Goal: Obtain resource: Download file/media

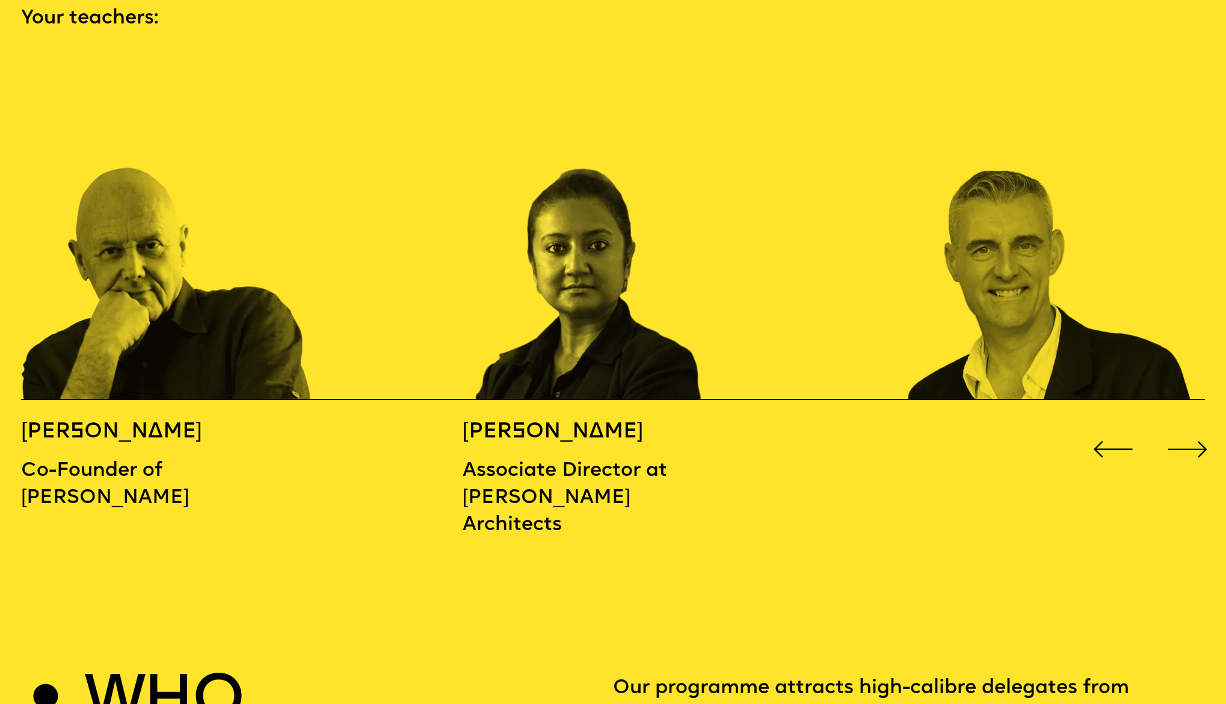
scroll to position [1873, 0]
click at [1199, 424] on div "Next slide" at bounding box center [1187, 448] width 49 height 49
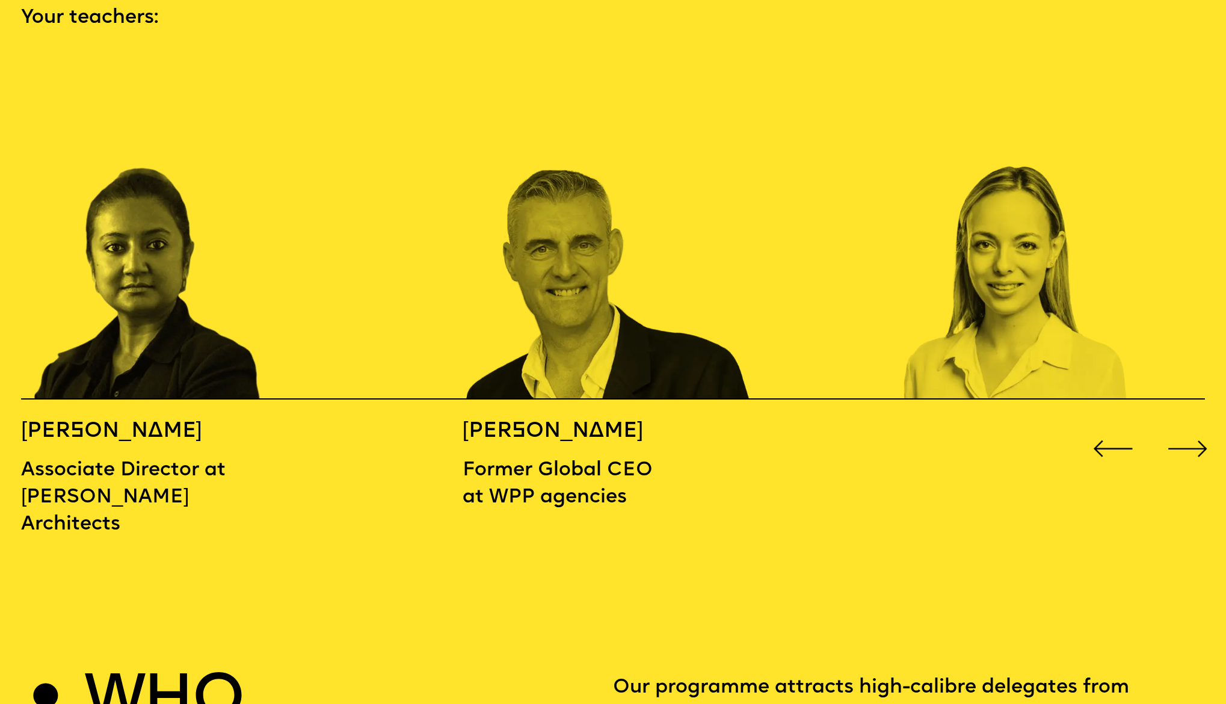
click at [1199, 424] on div "Next slide" at bounding box center [1187, 448] width 49 height 49
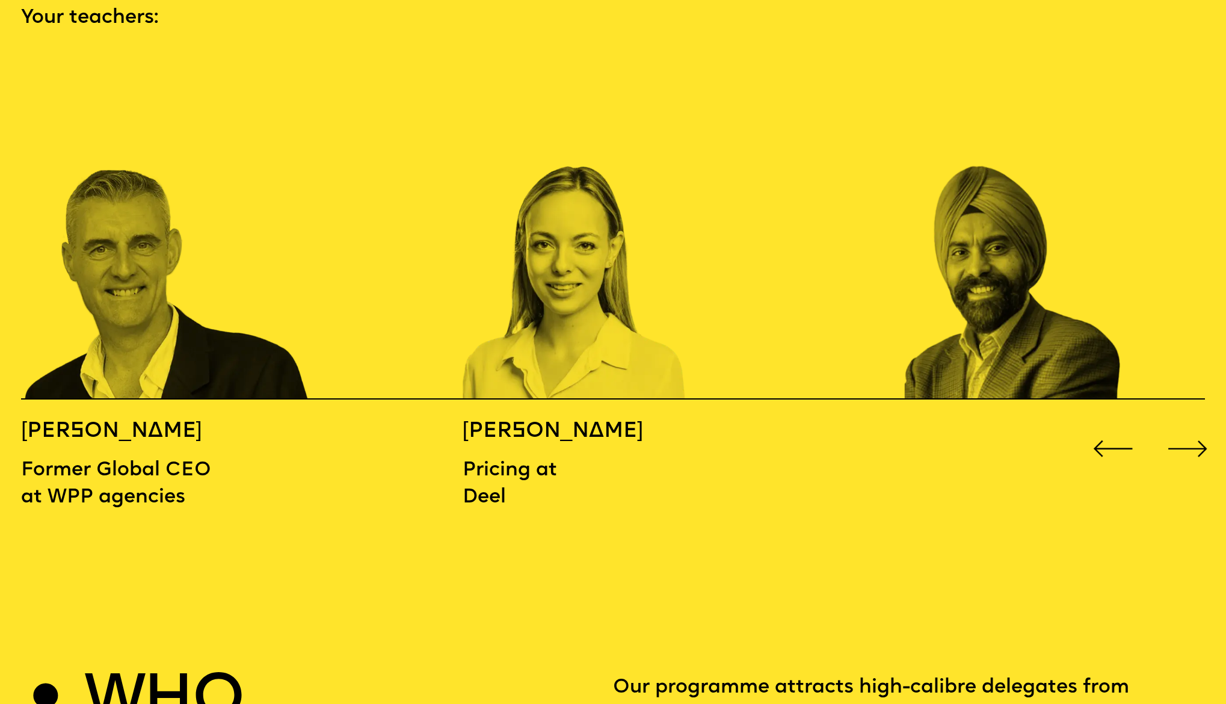
click at [1199, 424] on div "Next slide" at bounding box center [1187, 448] width 49 height 49
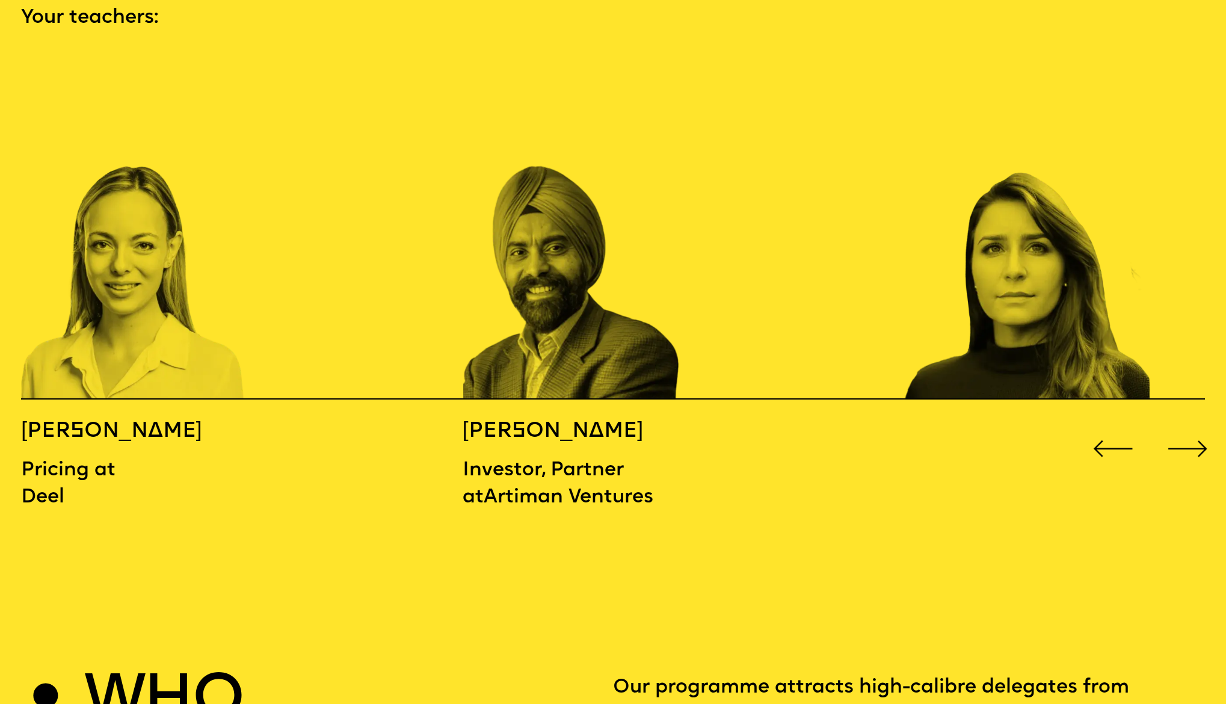
click at [1199, 424] on div "Next slide" at bounding box center [1187, 448] width 49 height 49
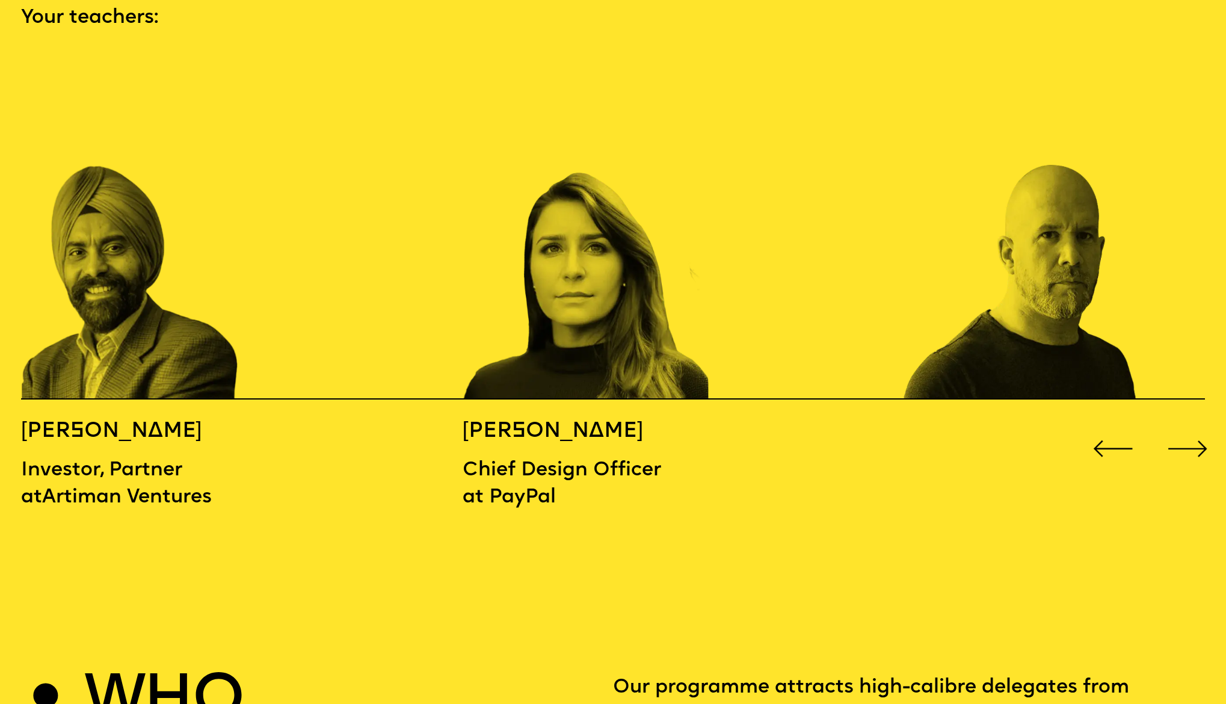
click at [1199, 424] on div "Next slide" at bounding box center [1187, 448] width 49 height 49
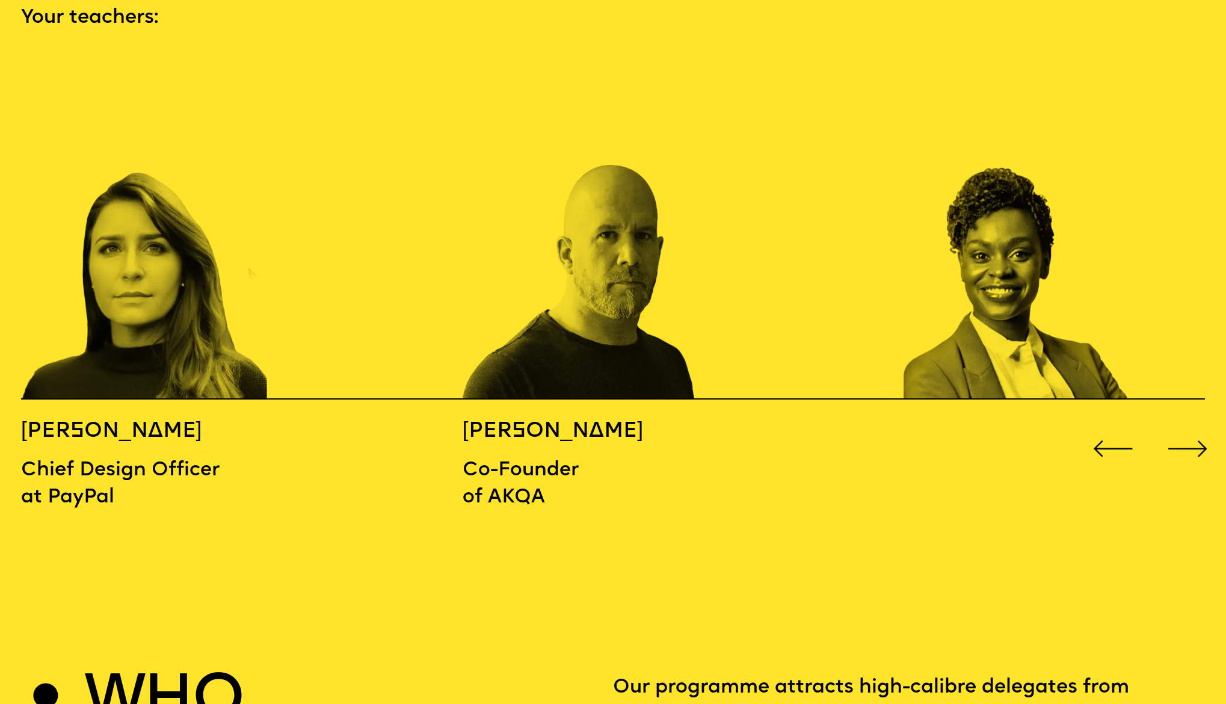
click at [1199, 424] on div "Next slide" at bounding box center [1187, 448] width 49 height 49
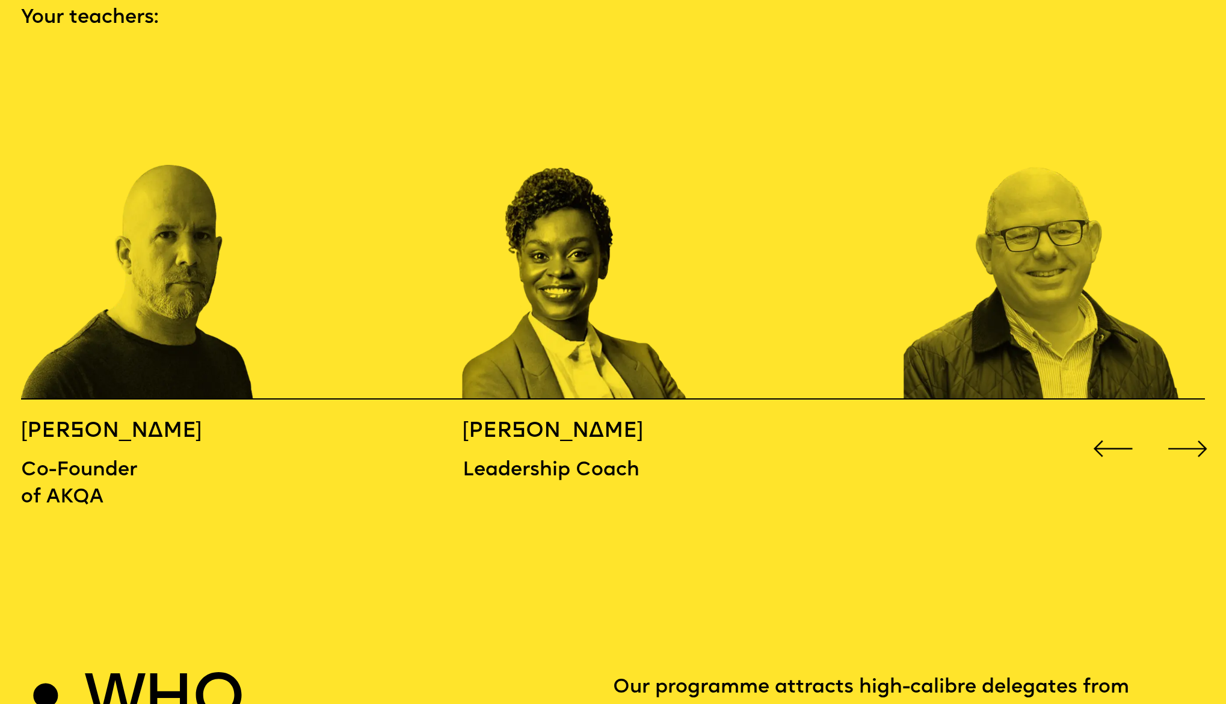
click at [1199, 424] on div "Next slide" at bounding box center [1187, 448] width 49 height 49
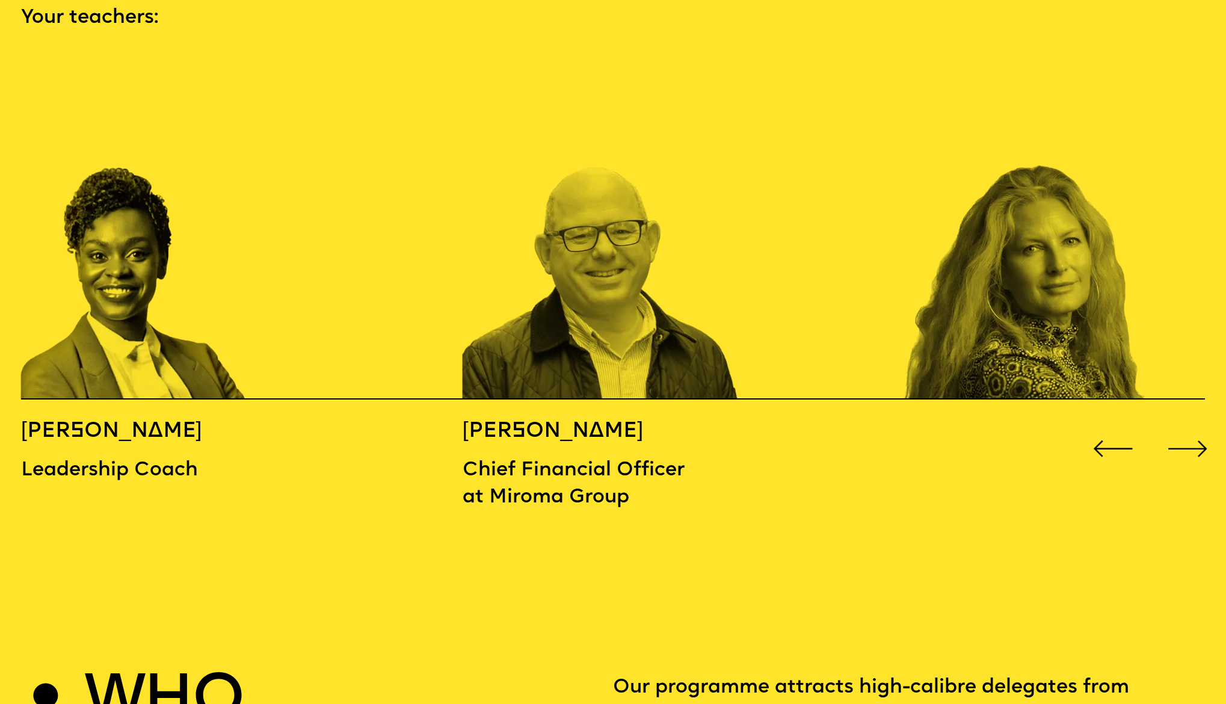
click at [1199, 424] on div "Next slide" at bounding box center [1187, 448] width 49 height 49
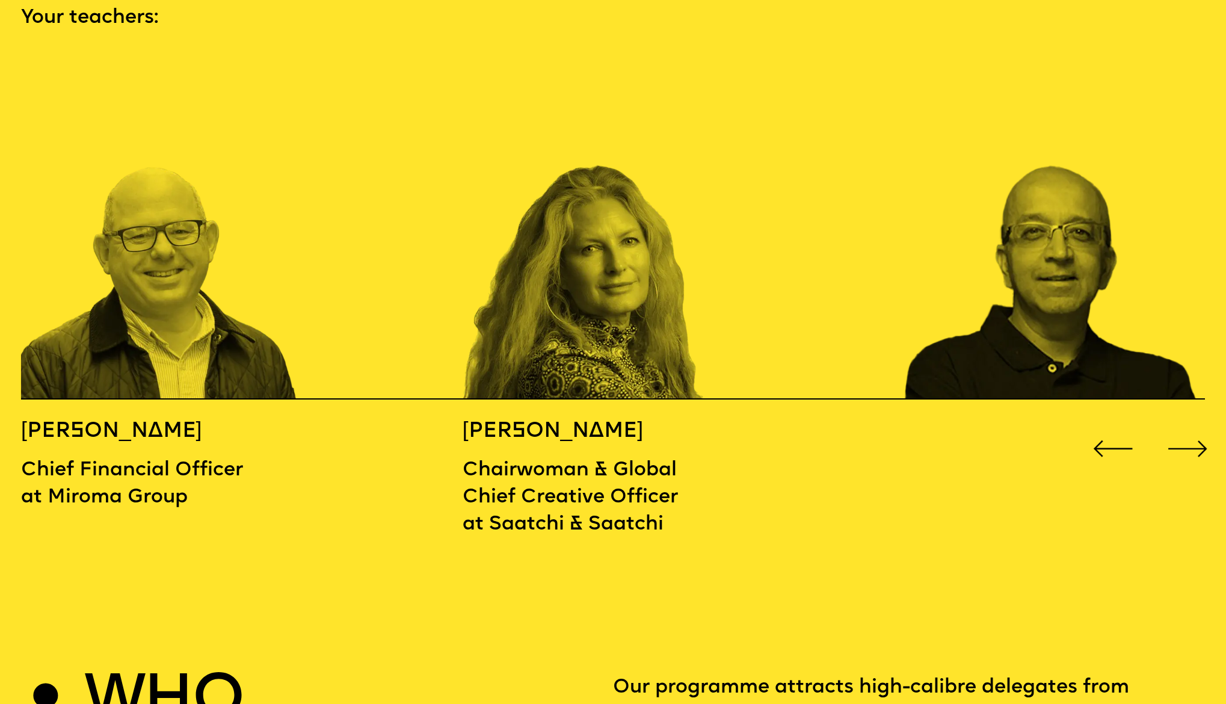
click at [1199, 424] on div "Next slide" at bounding box center [1187, 448] width 49 height 49
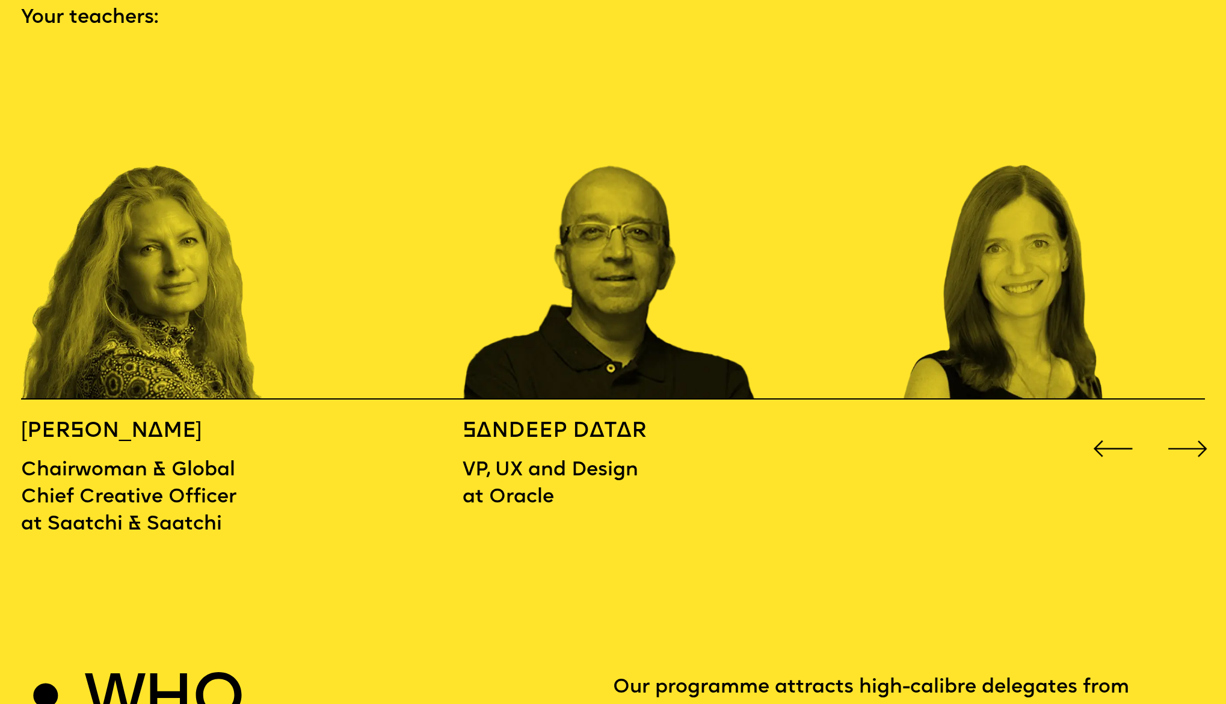
click at [1199, 424] on div "Next slide" at bounding box center [1187, 448] width 49 height 49
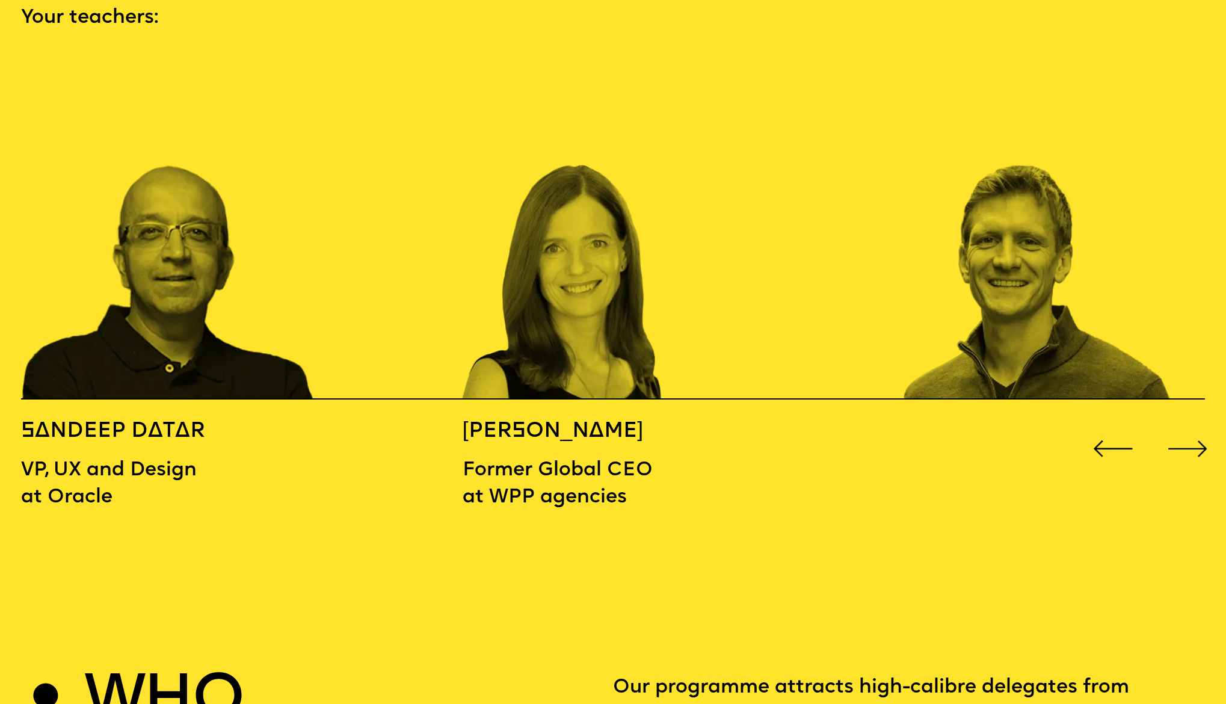
click at [1199, 424] on div "Next slide" at bounding box center [1187, 448] width 49 height 49
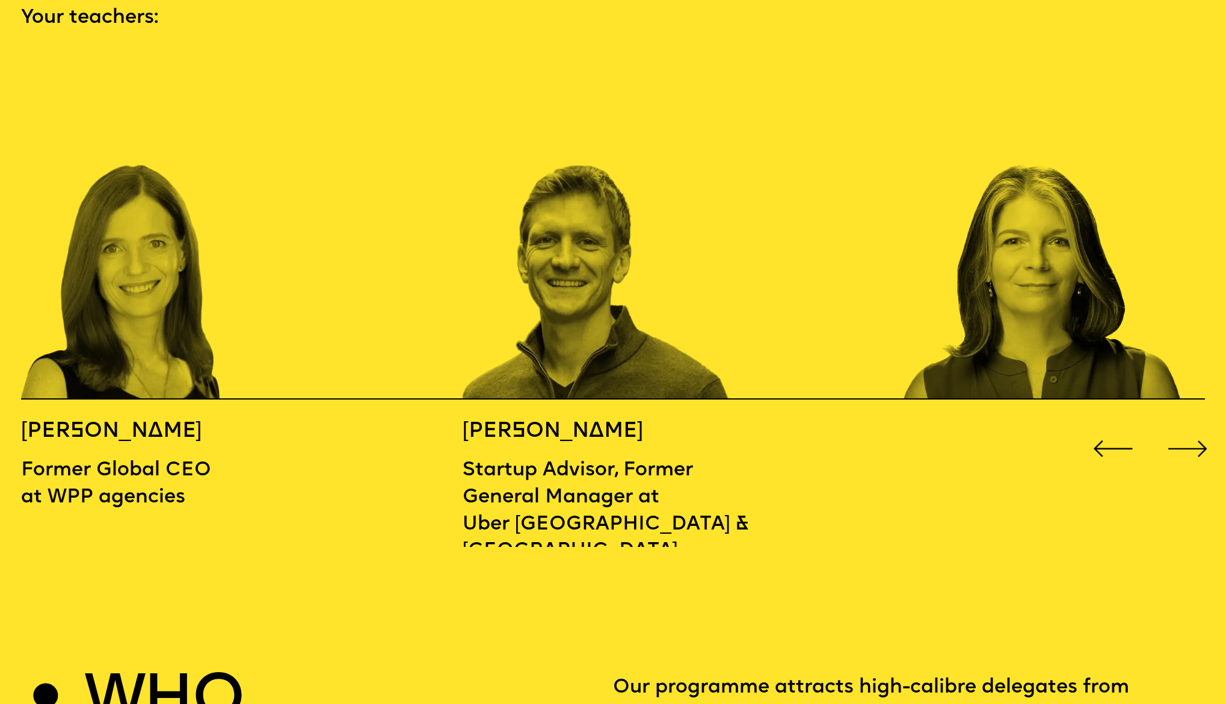
click at [1199, 424] on div "Next slide" at bounding box center [1187, 448] width 49 height 49
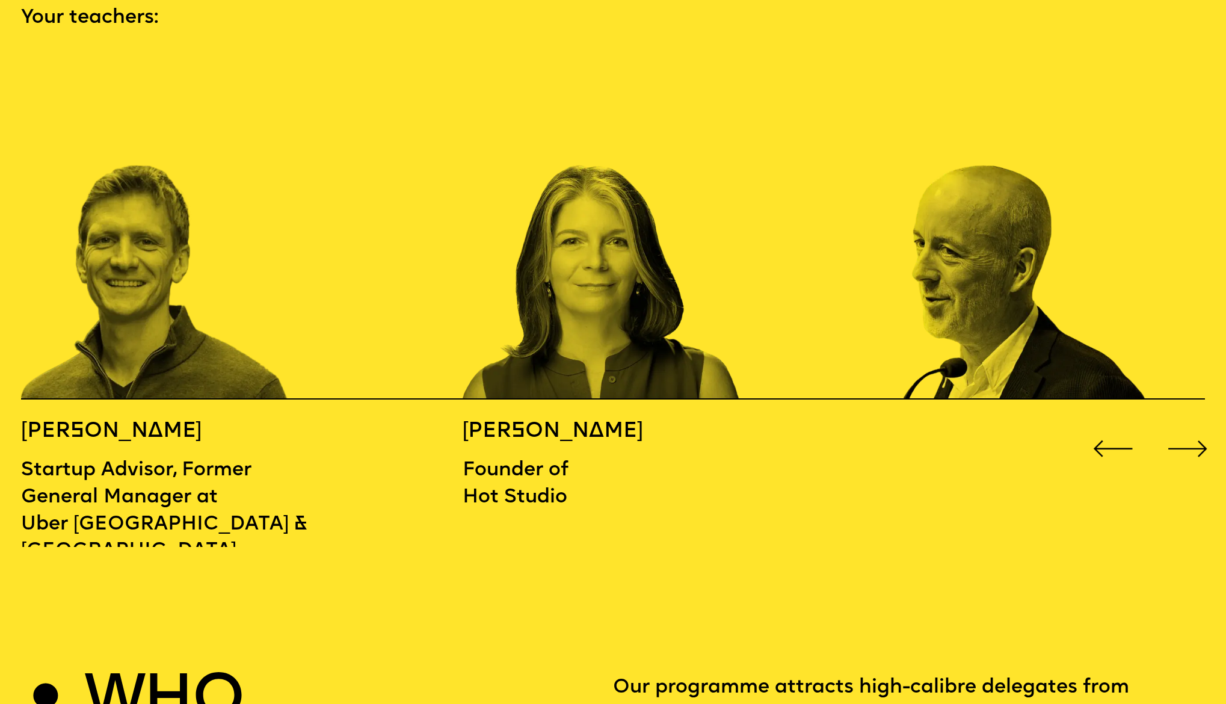
click at [1199, 424] on div "Next slide" at bounding box center [1187, 448] width 49 height 49
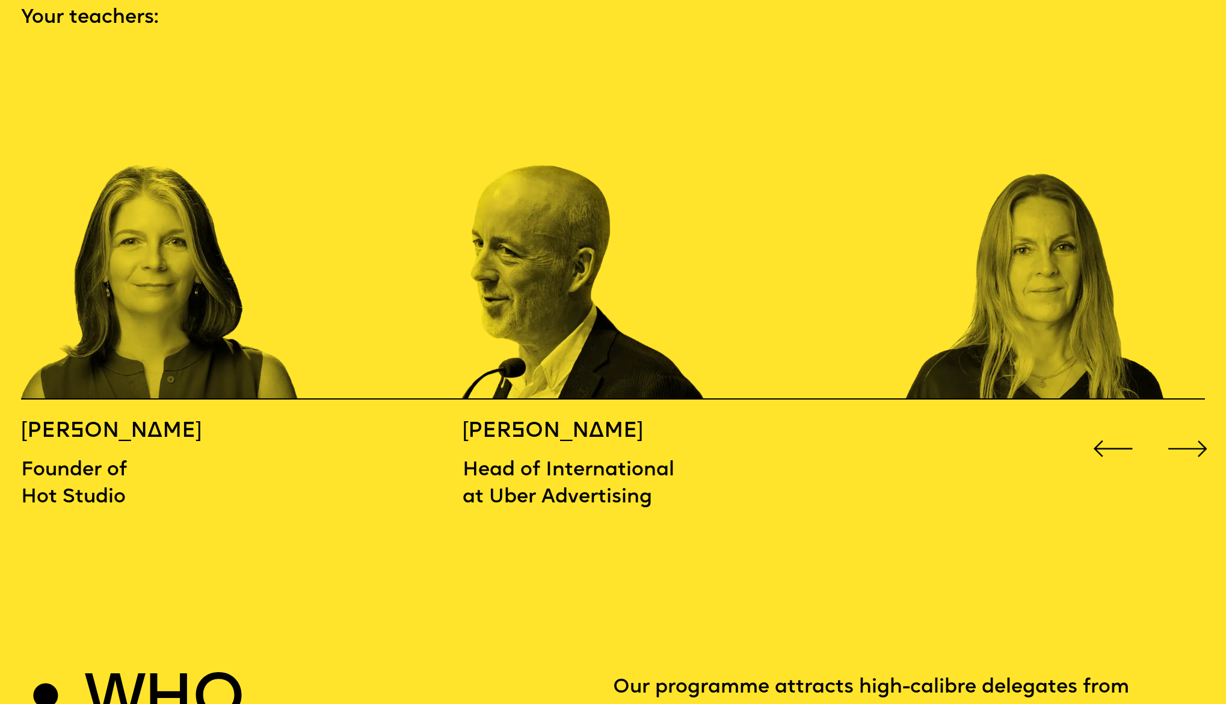
click at [1199, 424] on div "Next slide" at bounding box center [1187, 448] width 49 height 49
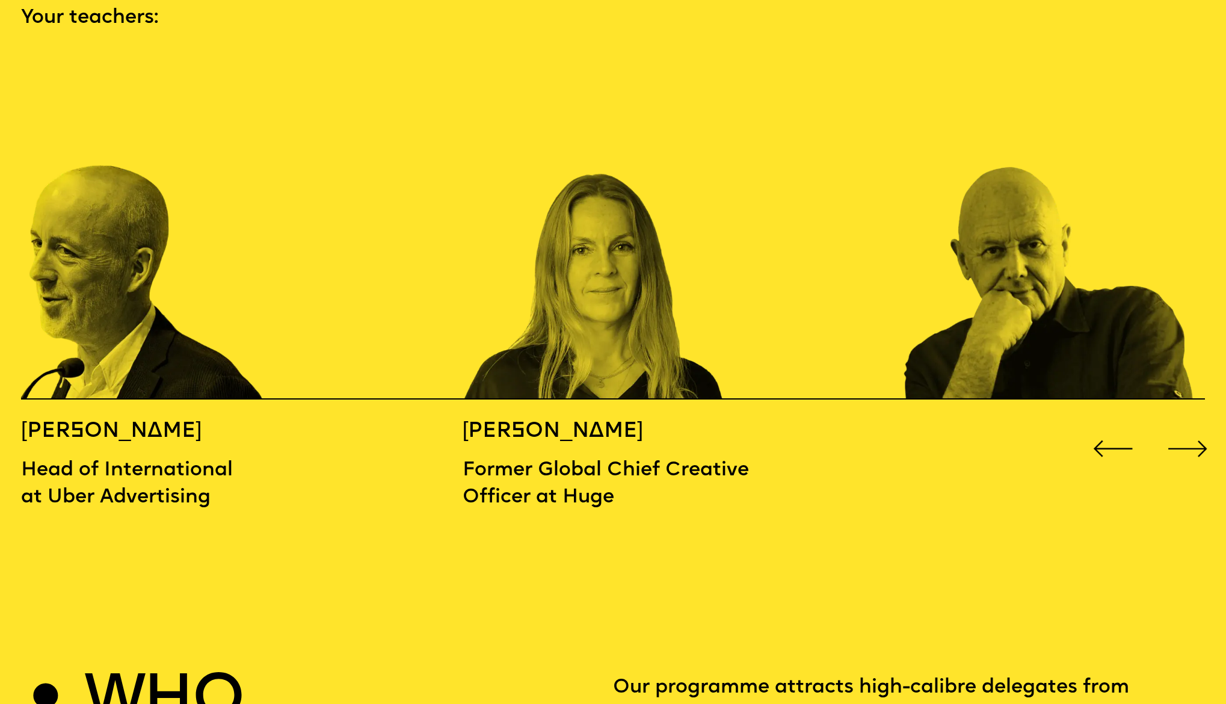
click at [1199, 424] on div "Next slide" at bounding box center [1187, 448] width 49 height 49
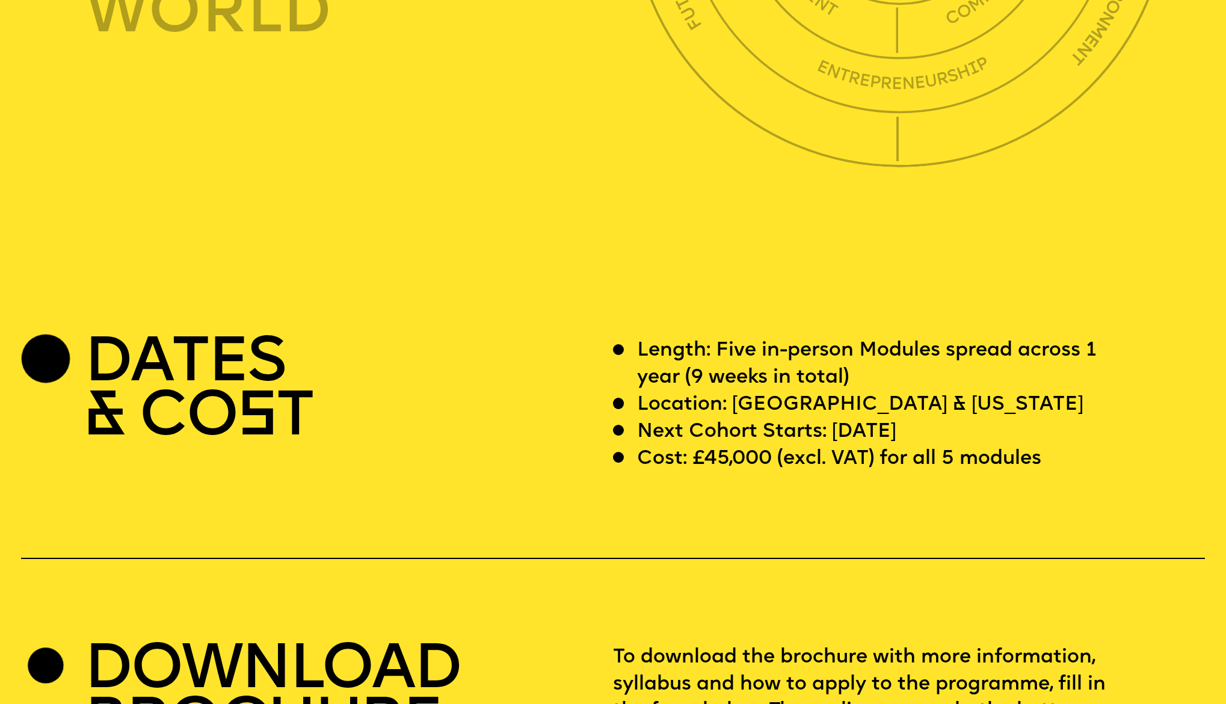
scroll to position [4740, 0]
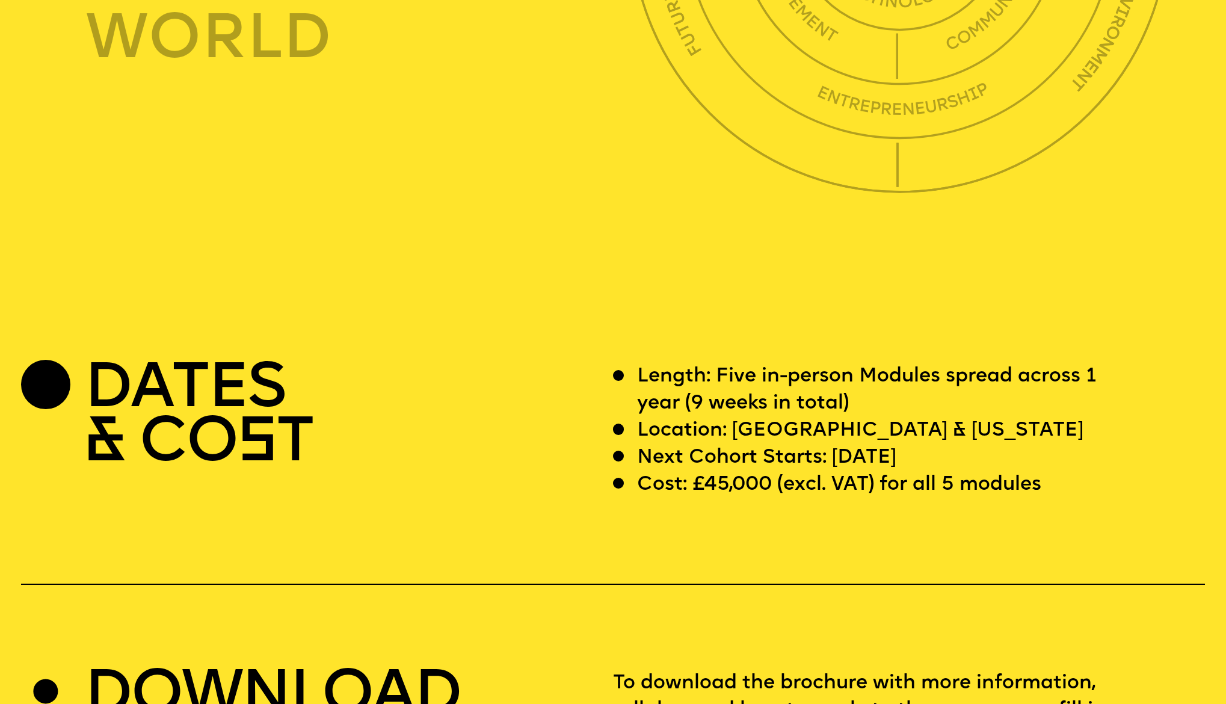
click at [715, 472] on p "Cost: £45,000 (excl. VAT) for all 5 modules" at bounding box center [839, 485] width 404 height 27
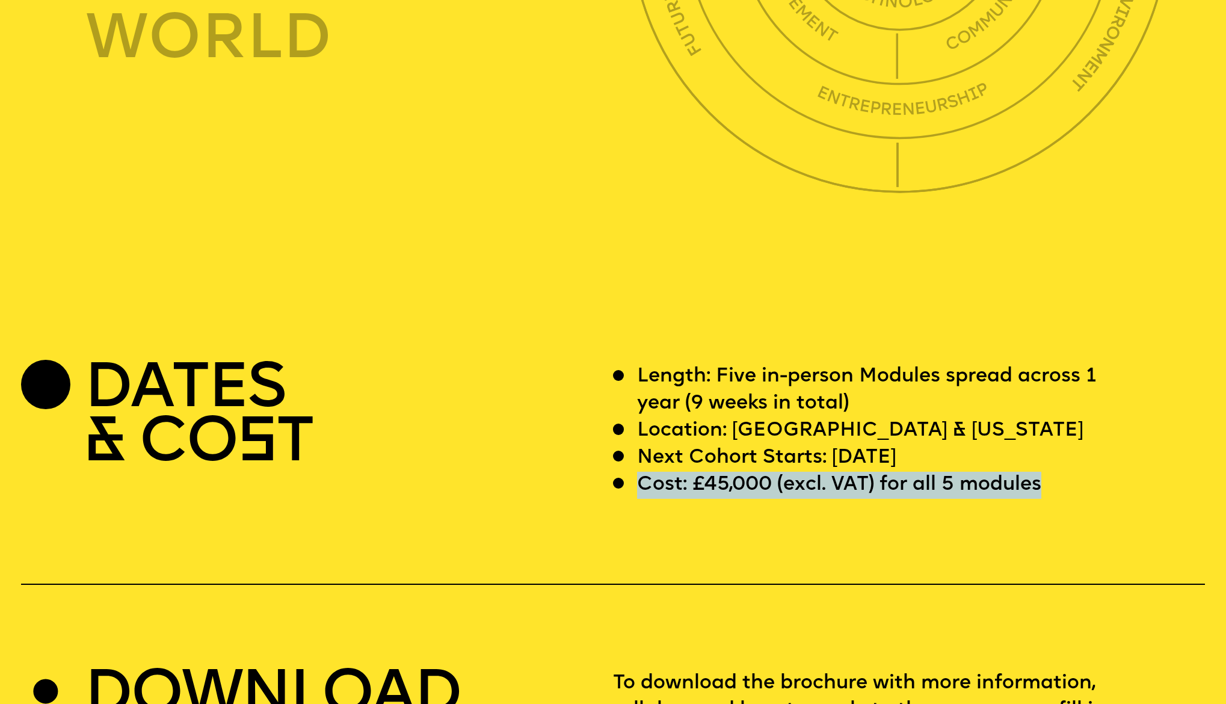
click at [715, 472] on p "Cost: £45,000 (excl. VAT) for all 5 modules" at bounding box center [839, 485] width 404 height 27
click at [781, 472] on p "Cost: £45,000 (excl. VAT) for all 5 modules" at bounding box center [839, 485] width 404 height 27
click at [748, 472] on p "Cost: £45,000 (excl. VAT) for all 5 modules" at bounding box center [839, 485] width 404 height 27
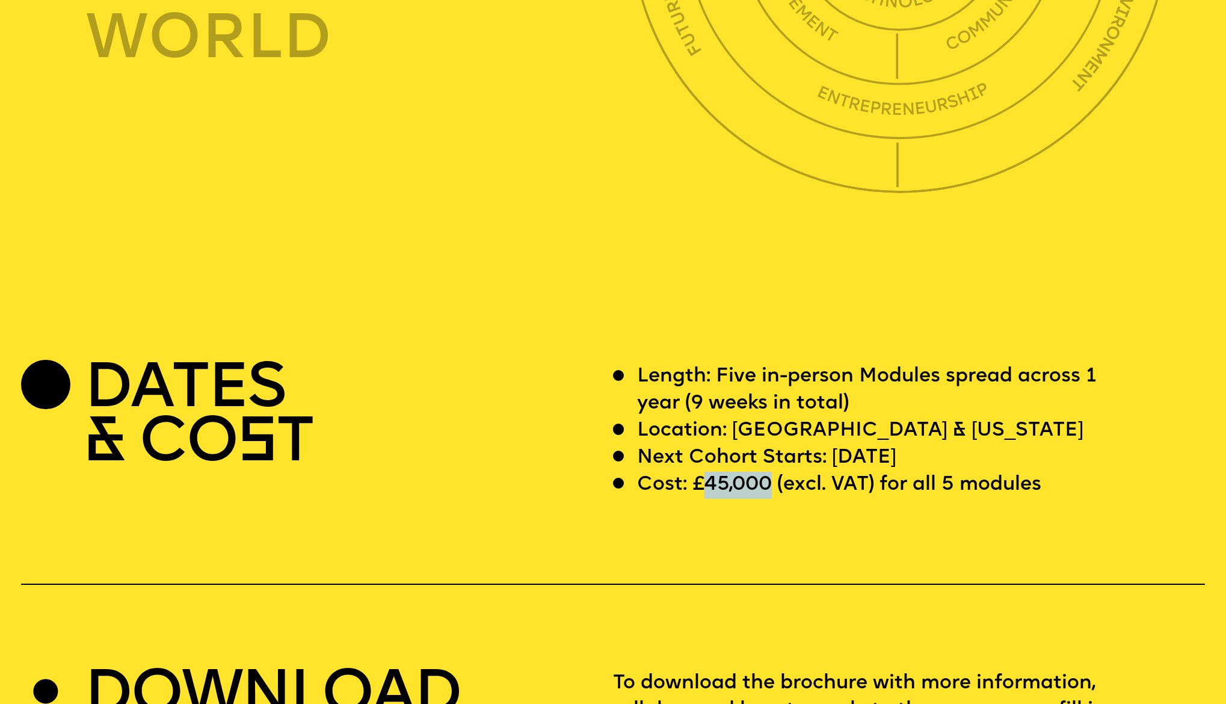
click at [748, 472] on p "Cost: £45,000 (excl. VAT) for all 5 modules" at bounding box center [839, 485] width 404 height 27
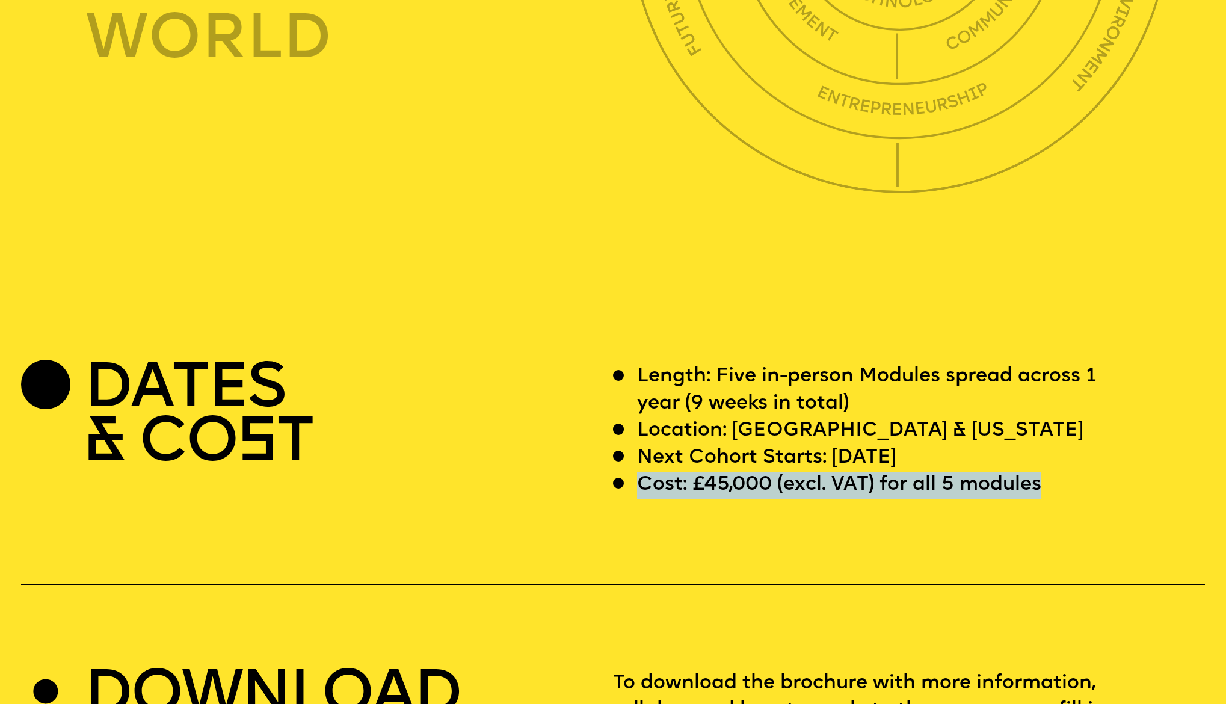
click at [748, 472] on p "Cost: £45,000 (excl. VAT) for all 5 modules" at bounding box center [839, 485] width 404 height 27
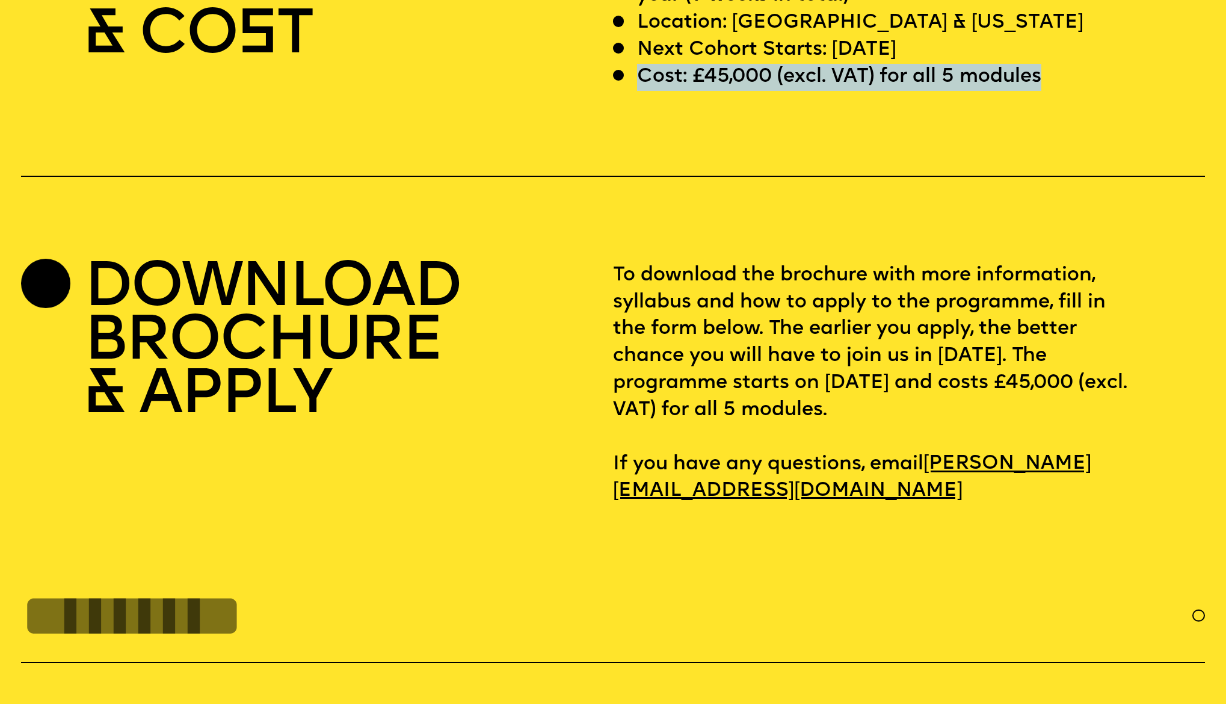
scroll to position [5138, 0]
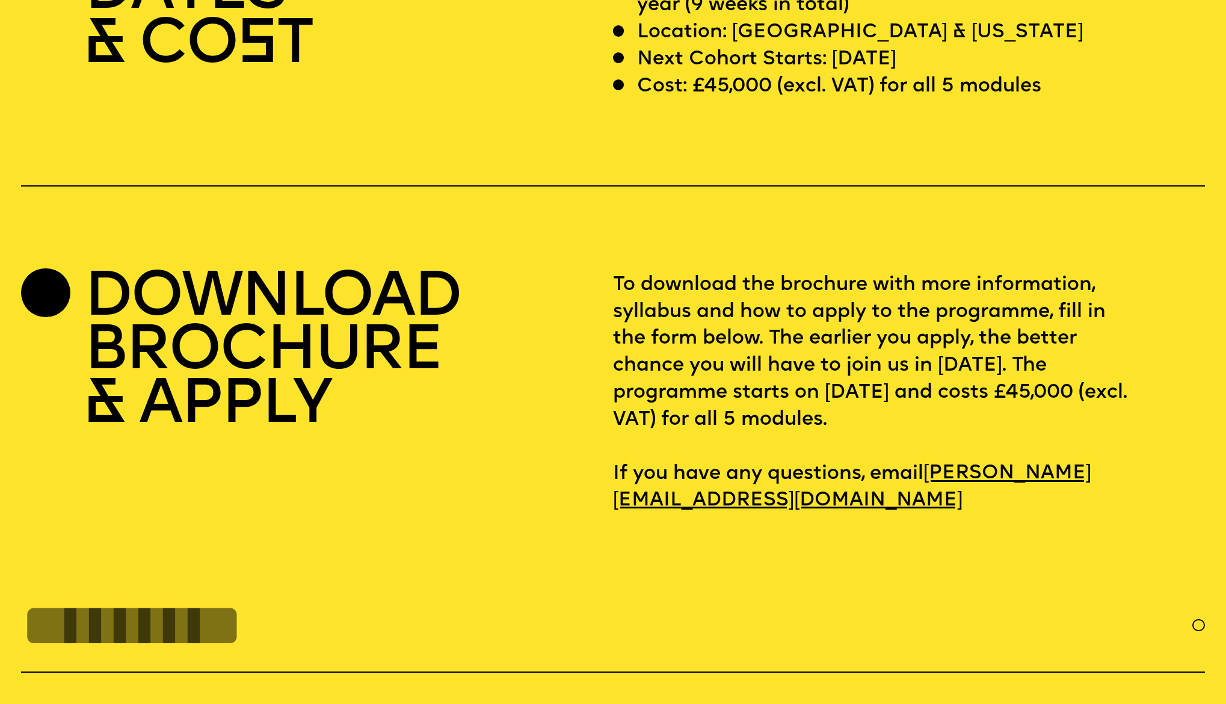
click at [763, 361] on p "To download the brochure with more information, syllabus and how to apply to th…" at bounding box center [909, 393] width 592 height 243
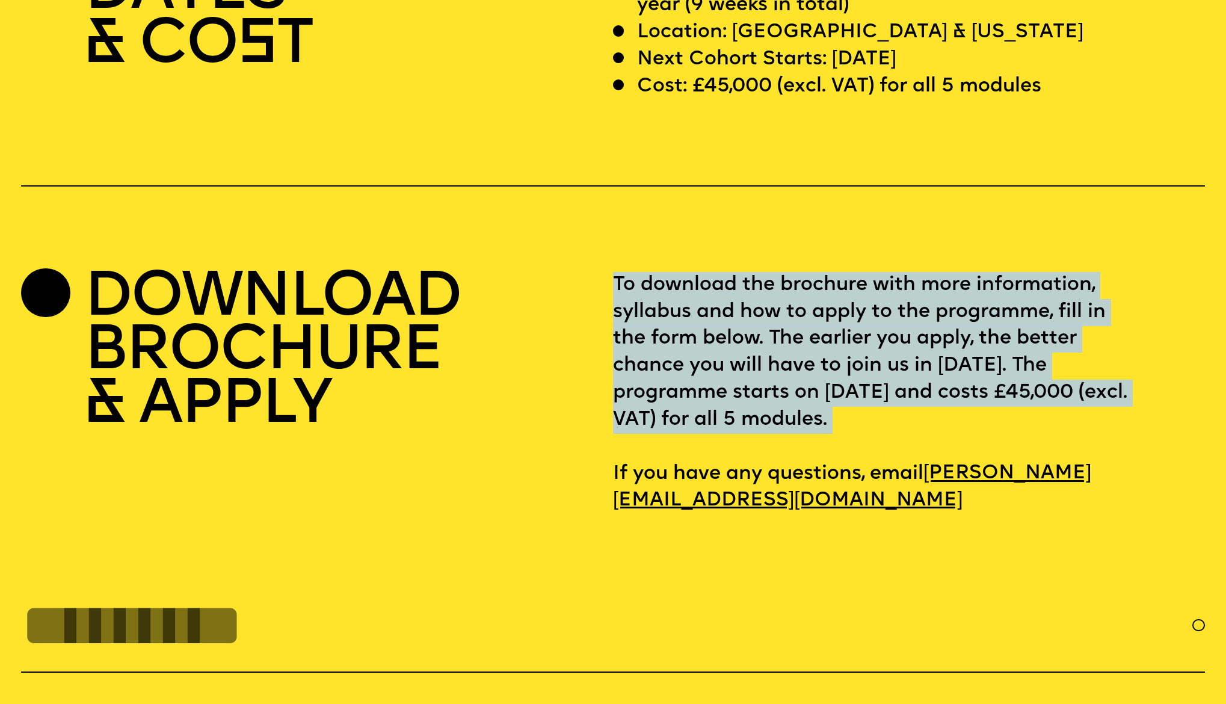
click at [763, 361] on p "To download the brochure with more information, syllabus and how to apply to th…" at bounding box center [909, 393] width 592 height 243
click at [772, 343] on p "To download the brochure with more information, syllabus and how to apply to th…" at bounding box center [909, 393] width 592 height 243
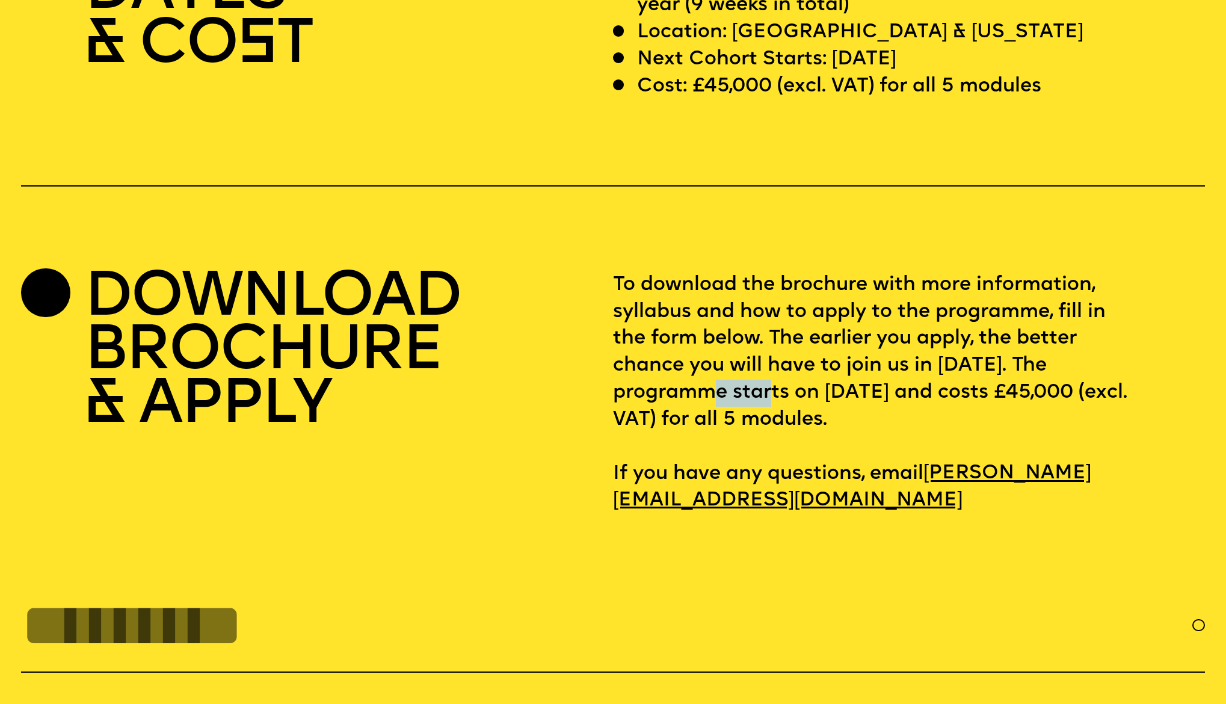
click at [772, 343] on p "To download the brochure with more information, syllabus and how to apply to th…" at bounding box center [909, 393] width 592 height 243
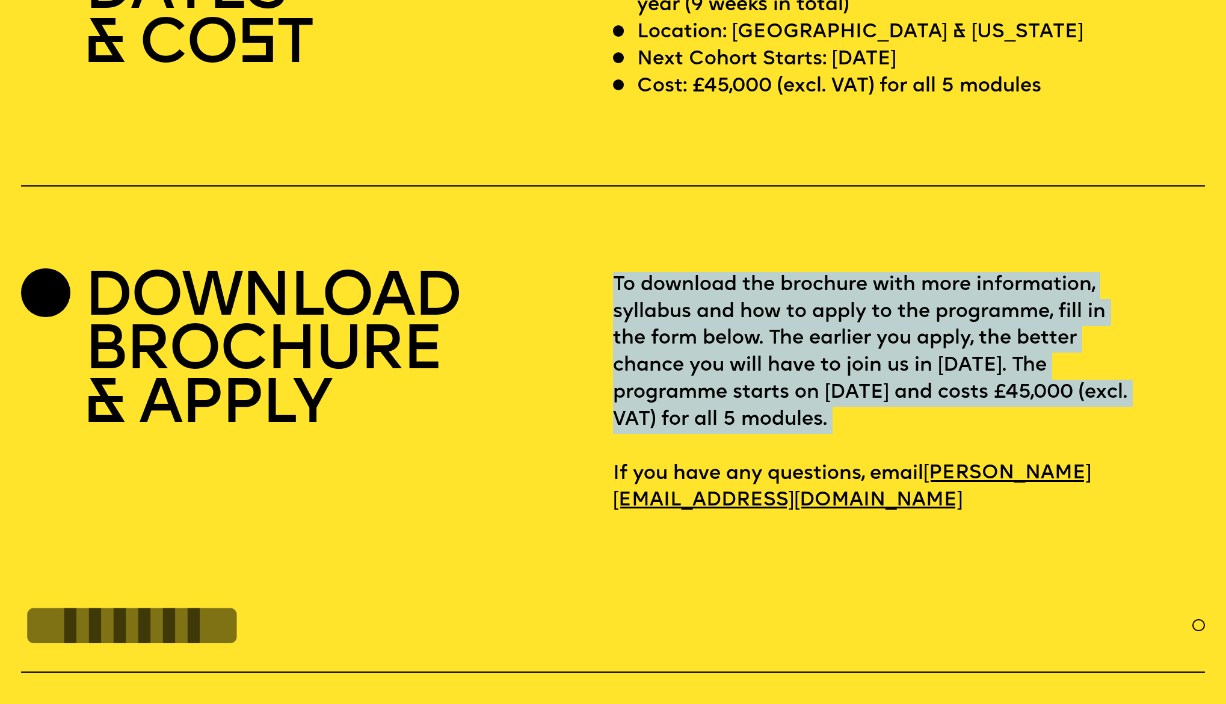
click at [772, 343] on p "To download the brochure with more information, syllabus and how to apply to th…" at bounding box center [909, 393] width 592 height 243
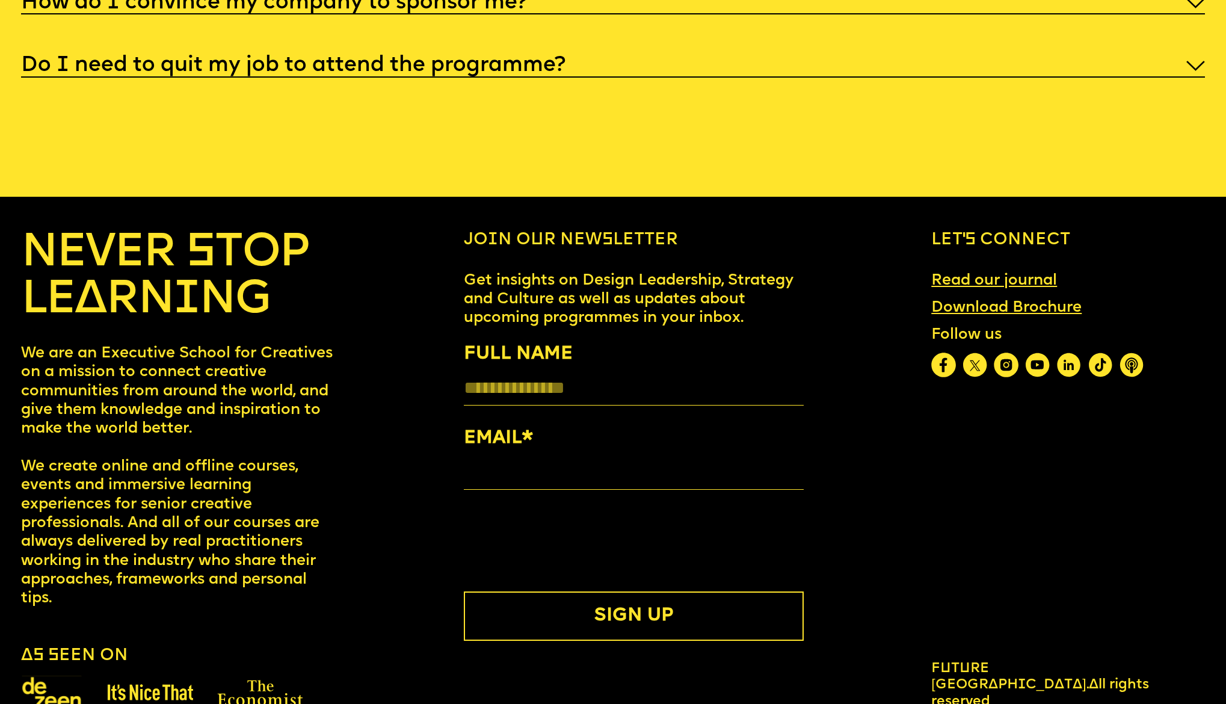
scroll to position [6749, 0]
